Goal: Task Accomplishment & Management: Use online tool/utility

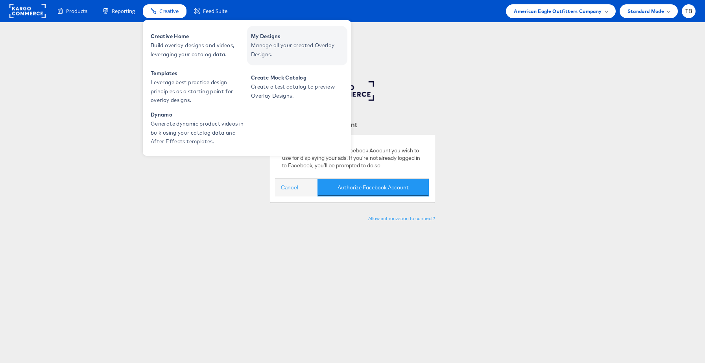
click at [297, 53] on span "Manage all your created Overlay Designs." at bounding box center [298, 50] width 94 height 18
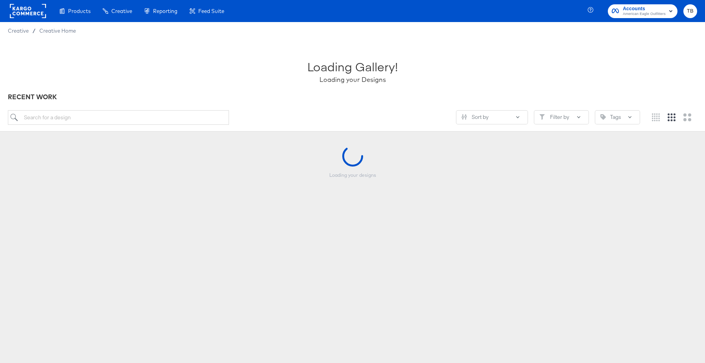
click at [29, 17] on rect at bounding box center [28, 11] width 36 height 14
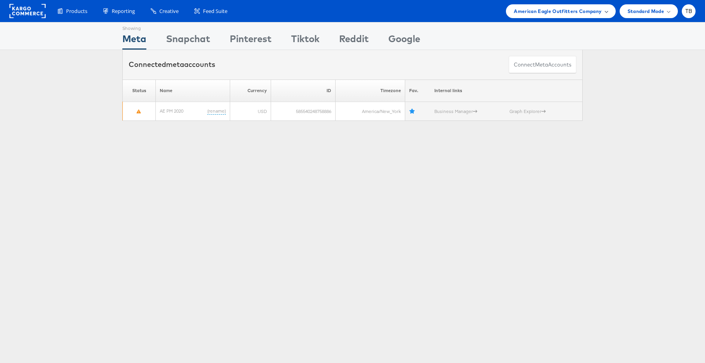
click at [600, 13] on span "American Eagle Outfitters Company" at bounding box center [558, 11] width 88 height 8
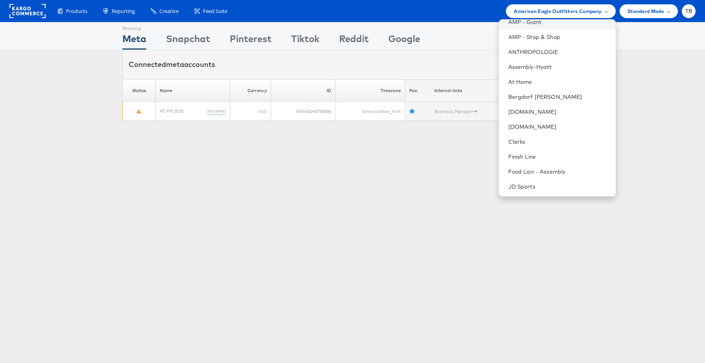
scroll to position [72, 0]
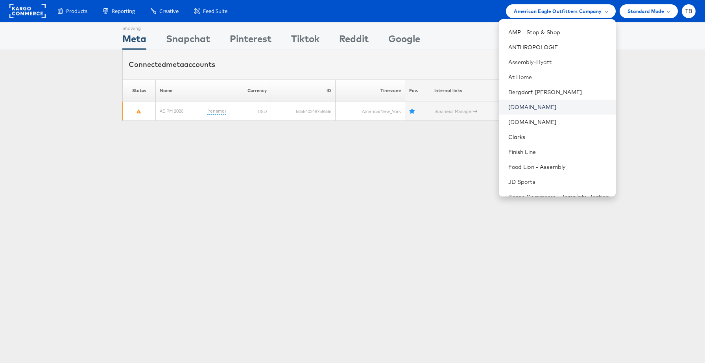
click at [533, 107] on link "[DOMAIN_NAME]" at bounding box center [558, 107] width 101 height 8
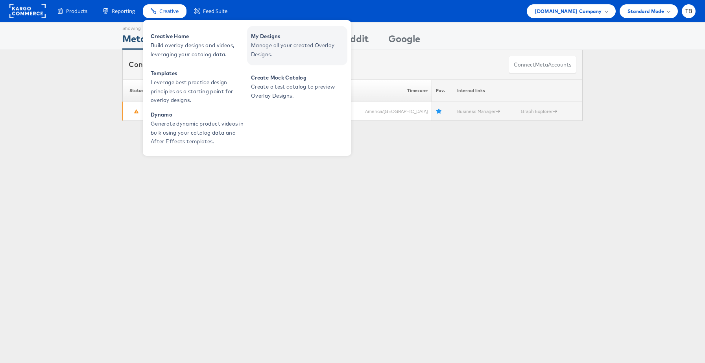
click at [289, 40] on span "My Designs" at bounding box center [298, 36] width 94 height 9
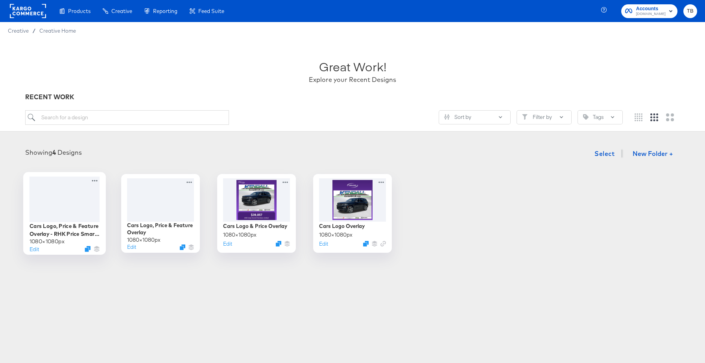
click at [93, 217] on div at bounding box center [65, 198] width 70 height 45
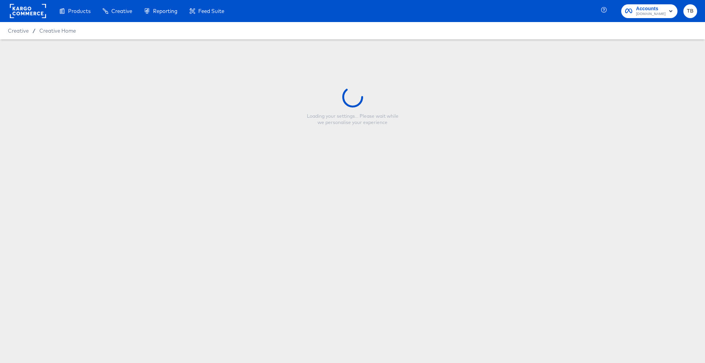
type input "Cars Logo, Price & Feature Overlay - RHK Price Smart Layer"
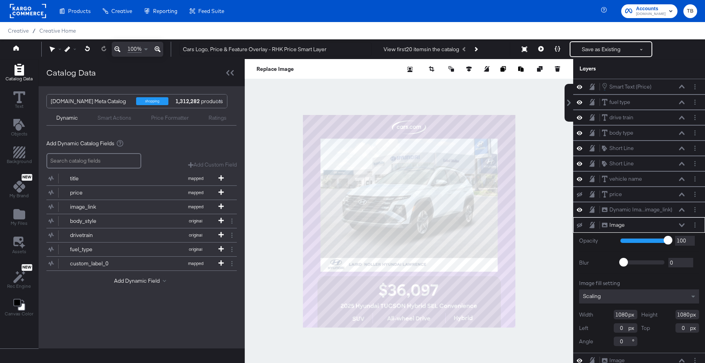
click at [683, 224] on icon at bounding box center [682, 225] width 6 height 4
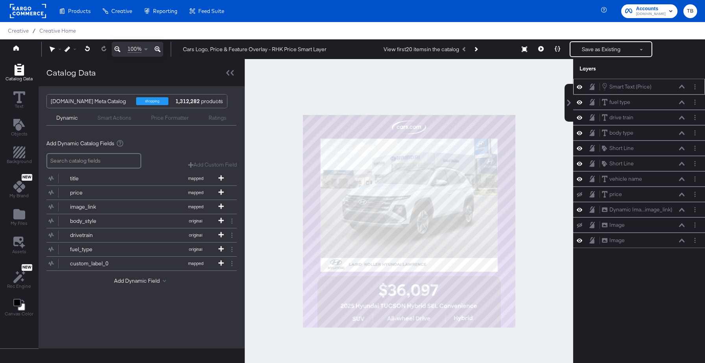
click at [578, 85] on icon at bounding box center [580, 86] width 6 height 7
click at [579, 87] on icon at bounding box center [580, 86] width 6 height 5
click at [540, 49] on icon at bounding box center [541, 49] width 6 height 6
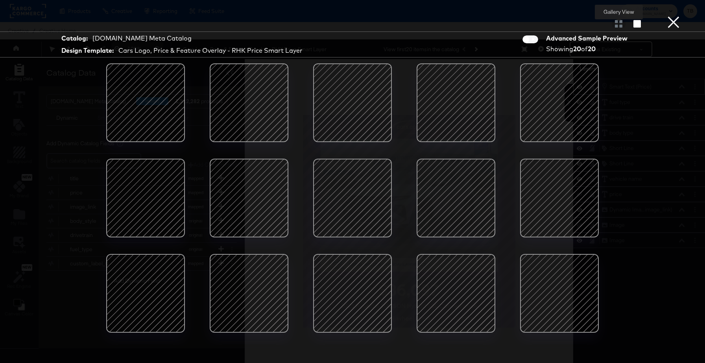
click at [619, 25] on div at bounding box center [619, 24] width 14 height 8
click at [675, 16] on button "×" at bounding box center [674, 8] width 16 height 16
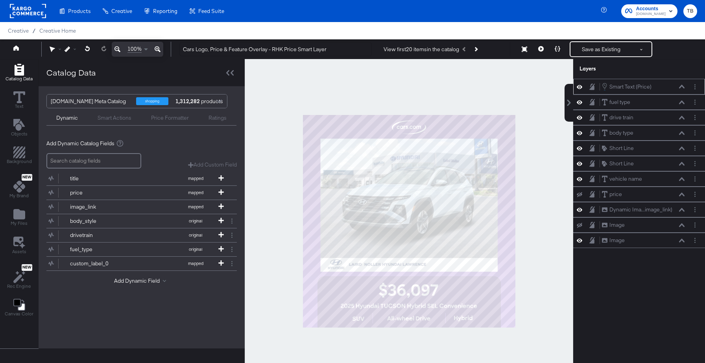
click at [578, 87] on icon at bounding box center [580, 87] width 6 height 4
